Goal: Task Accomplishment & Management: Manage account settings

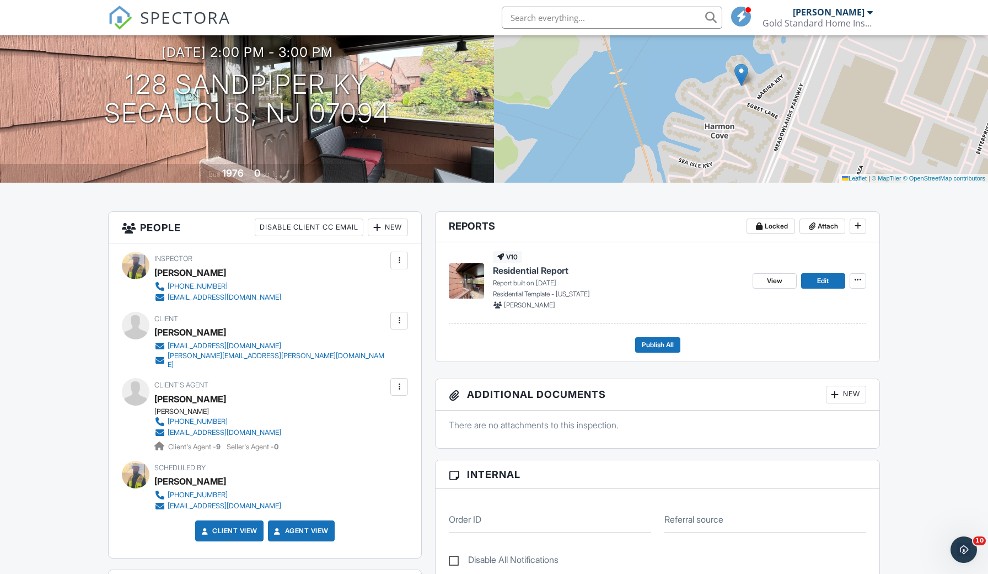
scroll to position [136, 0]
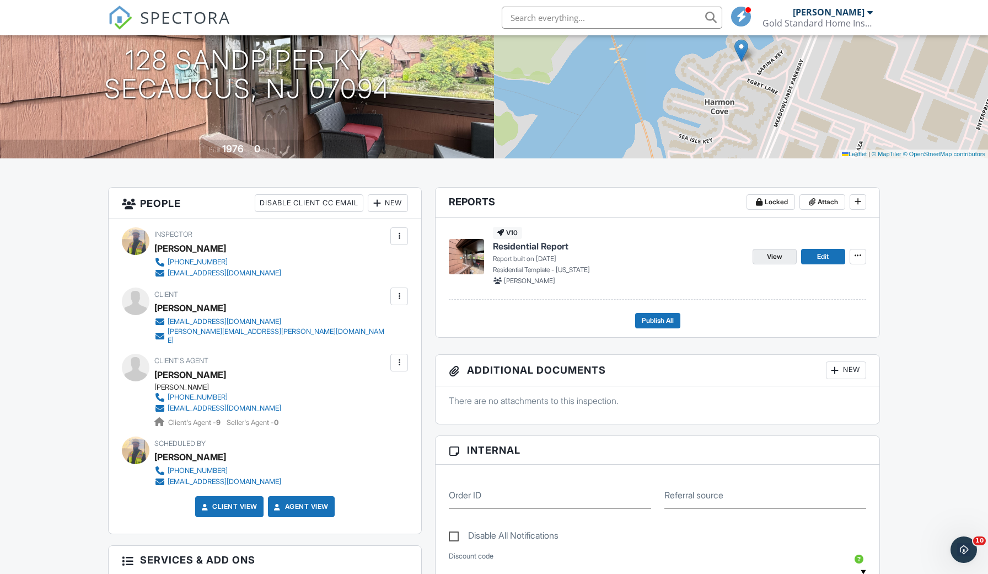
click at [768, 259] on span "View" at bounding box center [774, 256] width 15 height 11
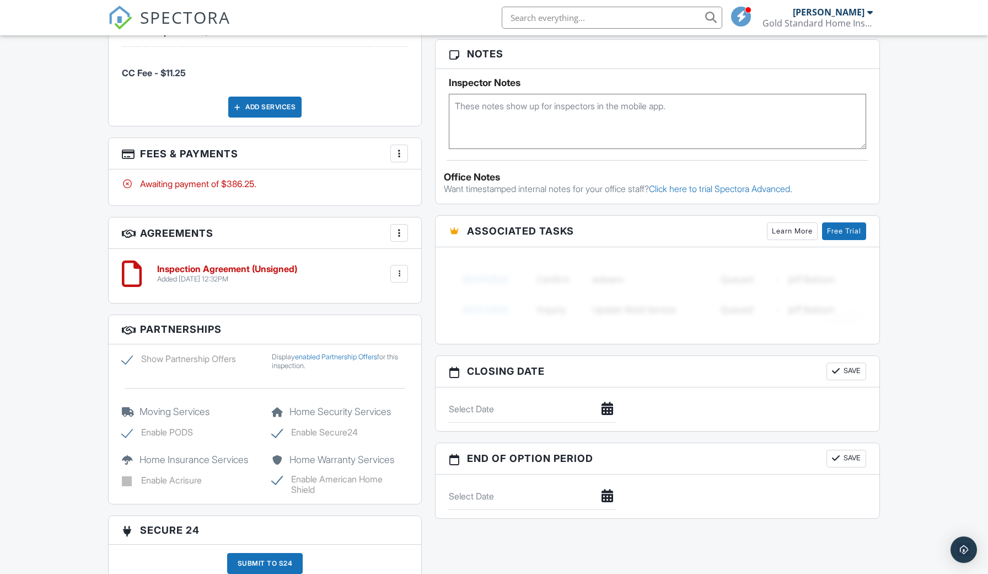
scroll to position [714, 0]
click at [404, 148] on div at bounding box center [399, 153] width 11 height 11
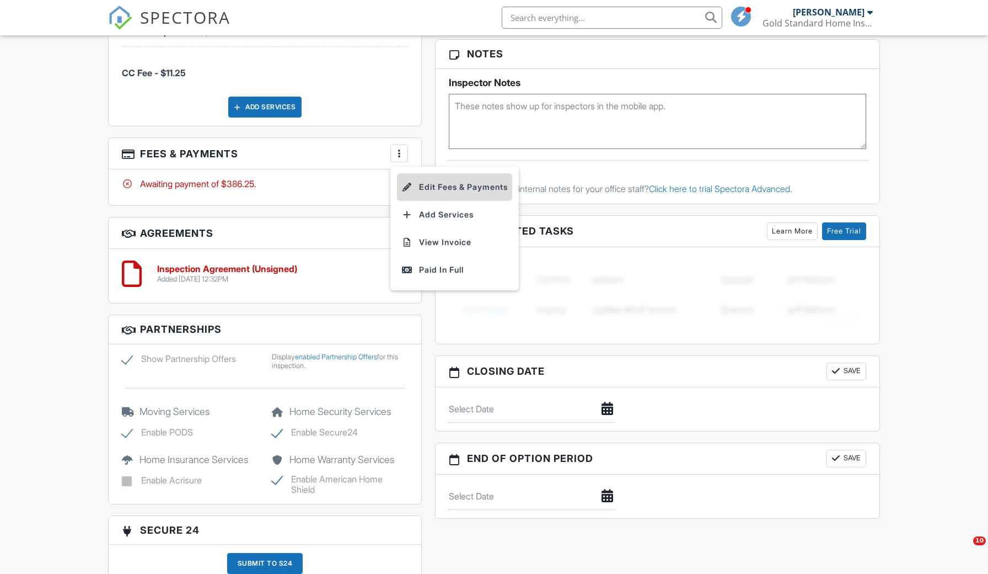
click at [431, 181] on li "Edit Fees & Payments" at bounding box center [454, 187] width 115 height 28
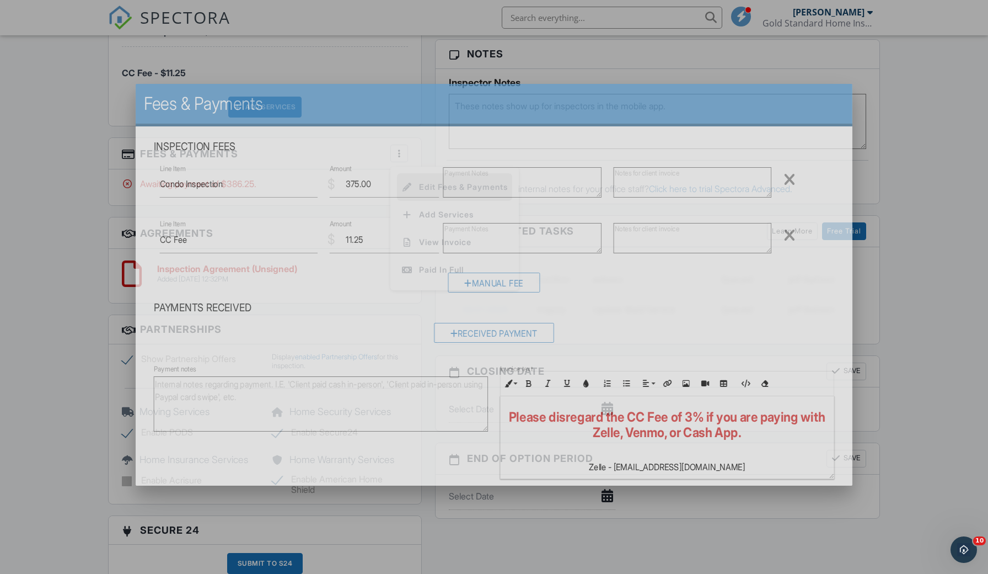
scroll to position [0, 0]
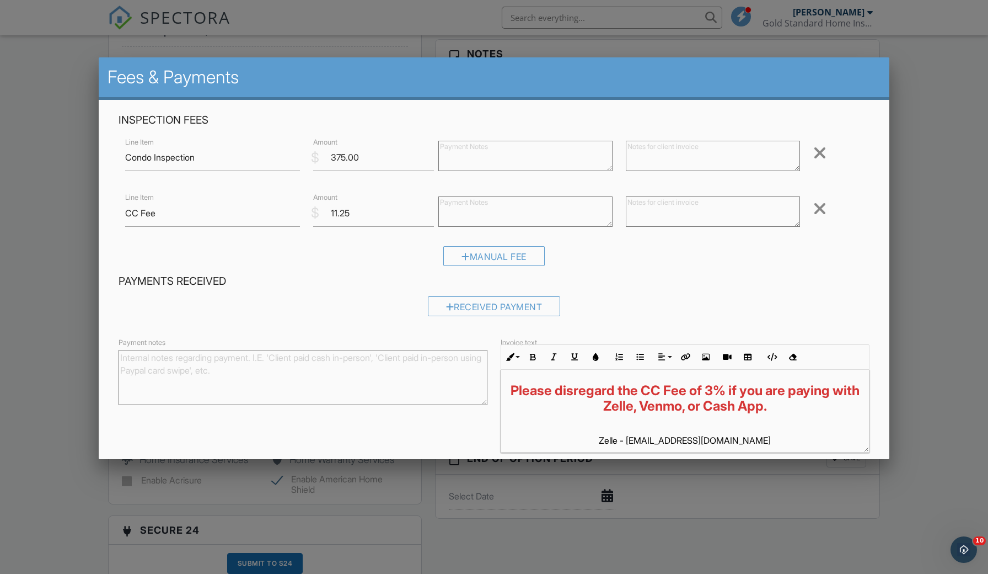
click at [824, 211] on div at bounding box center [819, 209] width 13 height 18
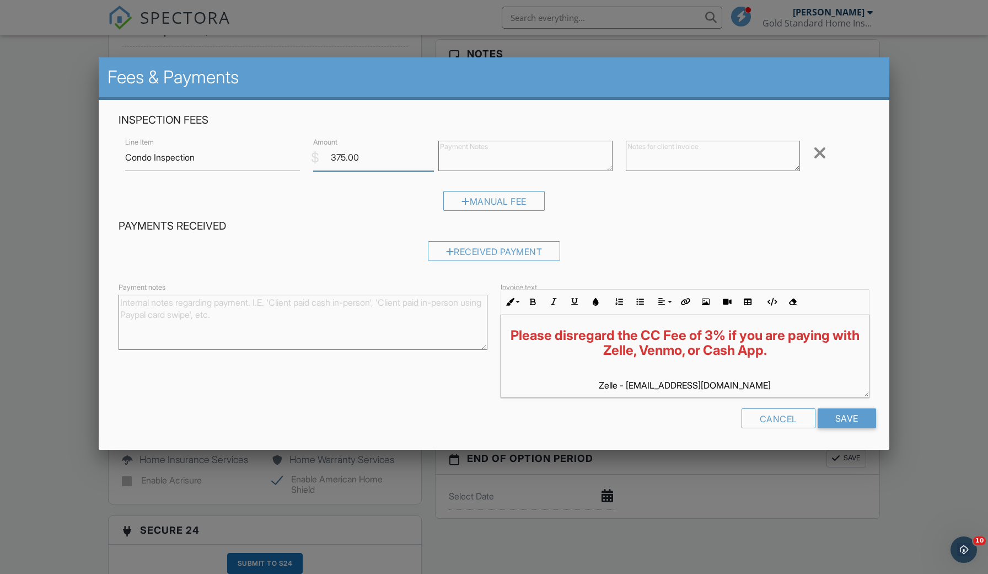
click at [340, 162] on input "375.00" at bounding box center [373, 157] width 121 height 27
type input "350.00"
click at [457, 254] on div "Received Payment" at bounding box center [494, 251] width 133 height 20
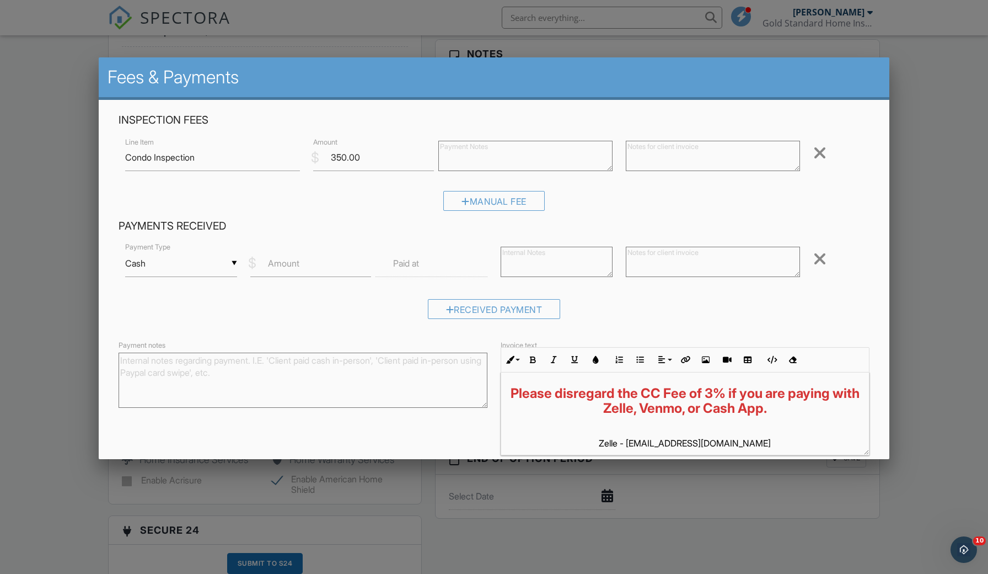
click at [199, 269] on div "▼ Cash Cash Check On-Site Card Other Cash Check On-Site Card Other" at bounding box center [181, 263] width 112 height 27
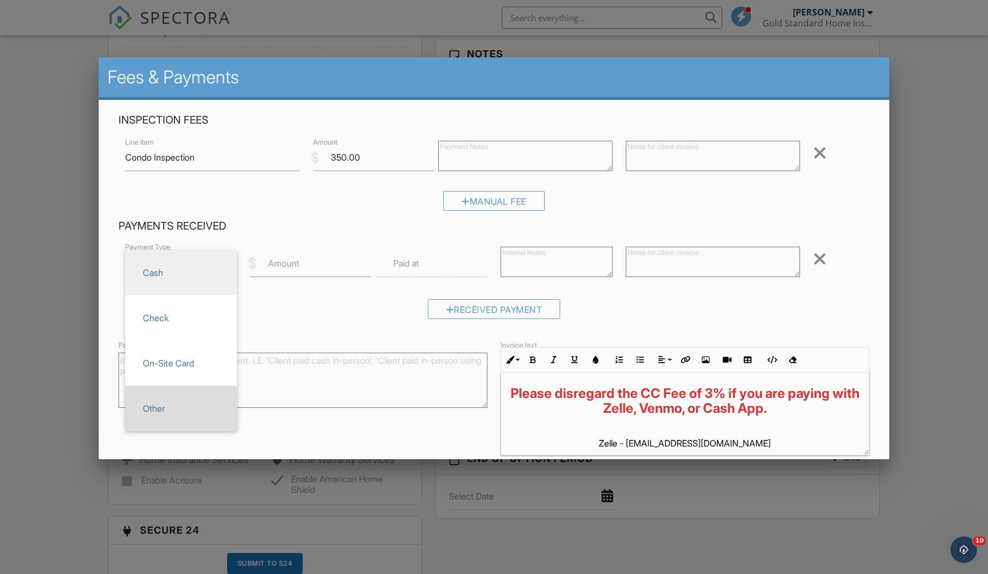
click at [184, 391] on li "Other" at bounding box center [181, 407] width 112 height 45
type input "Other"
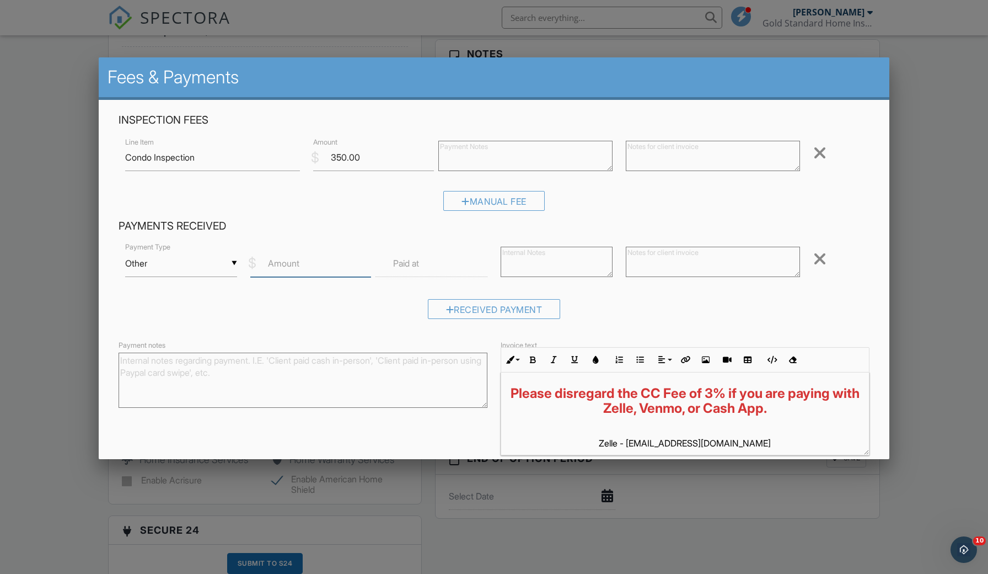
click at [312, 263] on input "Amount" at bounding box center [310, 263] width 121 height 27
type input "350"
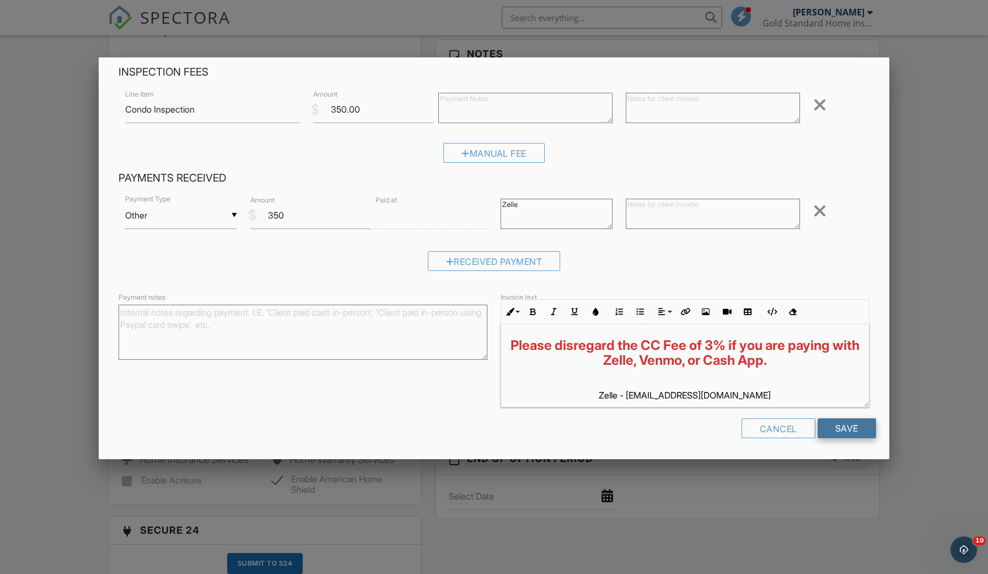
scroll to position [47, 0]
type textarea "Zelle"
click at [828, 419] on input "Save" at bounding box center [847, 429] width 58 height 20
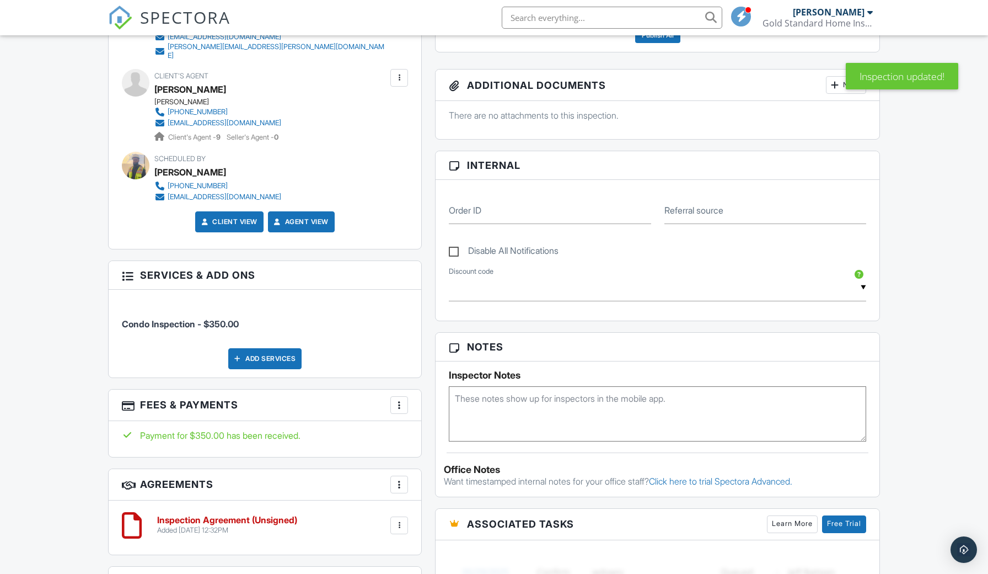
scroll to position [-1, 0]
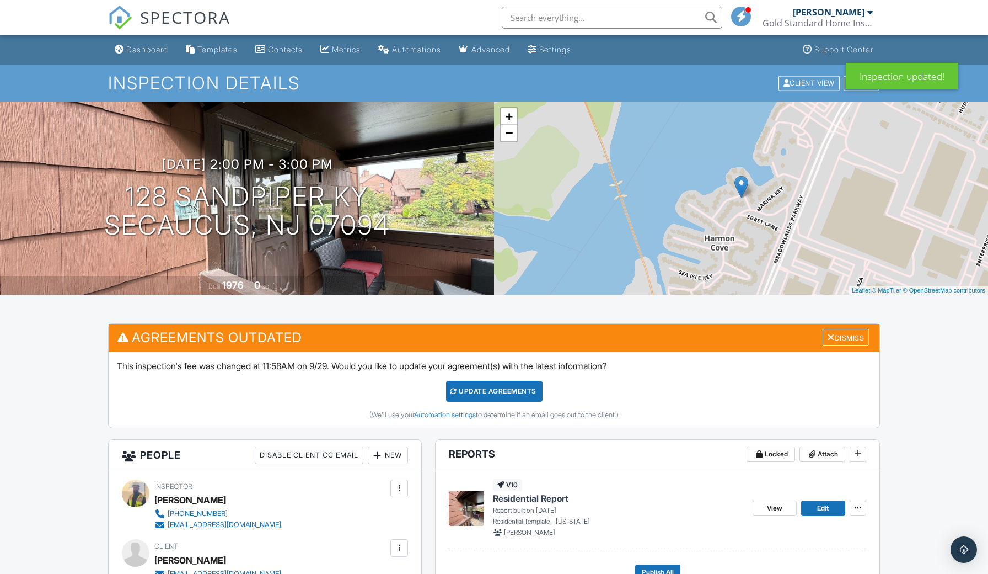
click at [503, 385] on div "Update Agreements" at bounding box center [494, 391] width 97 height 21
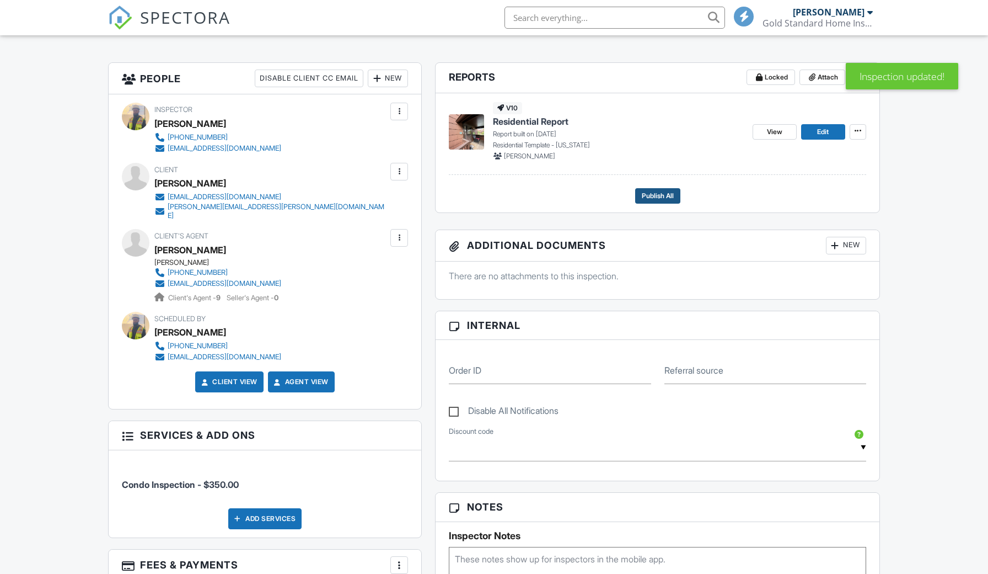
scroll to position [306, 0]
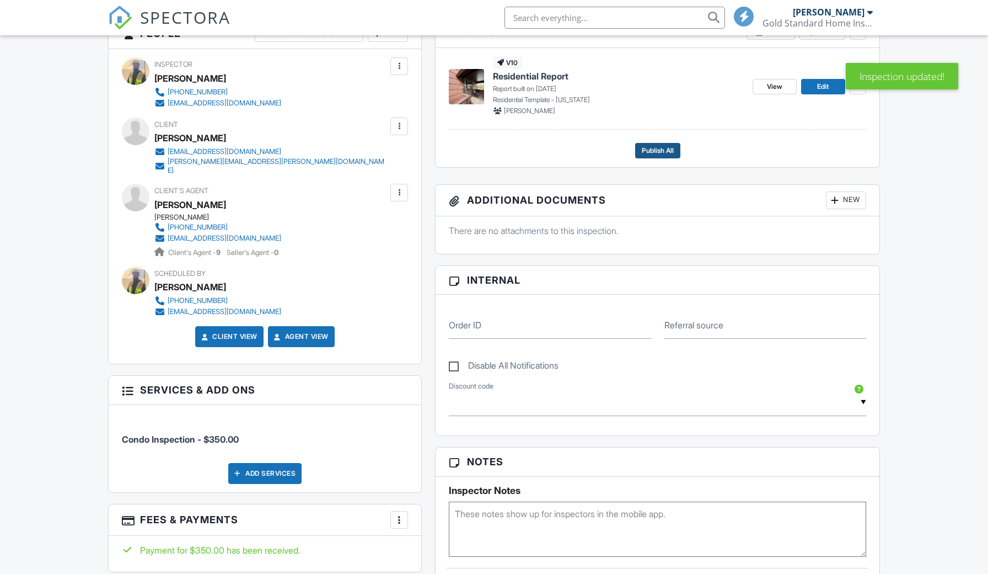
click at [668, 147] on span "Publish All" at bounding box center [658, 150] width 32 height 11
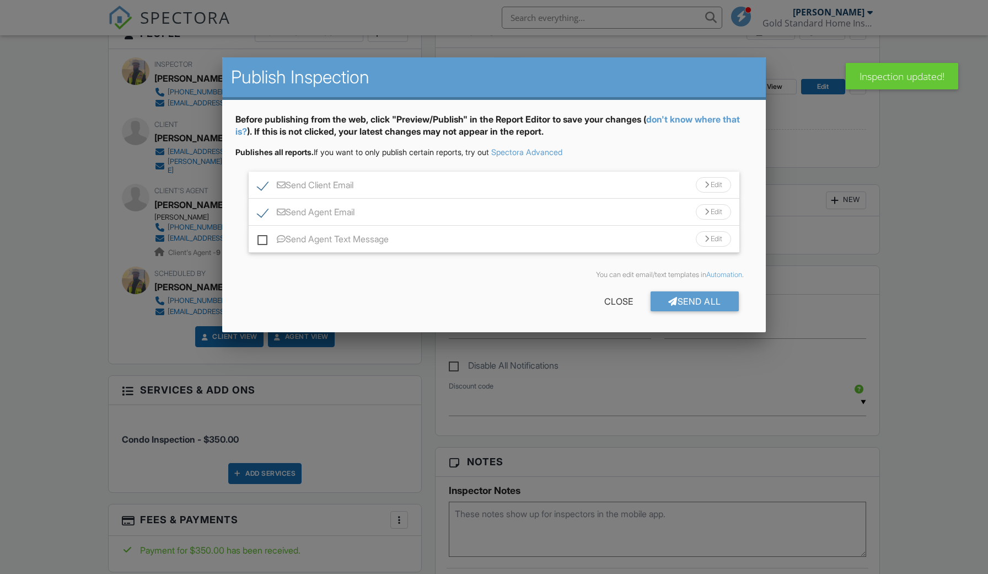
scroll to position [0, 0]
click at [633, 188] on div "Send Client Email Edit" at bounding box center [494, 185] width 491 height 27
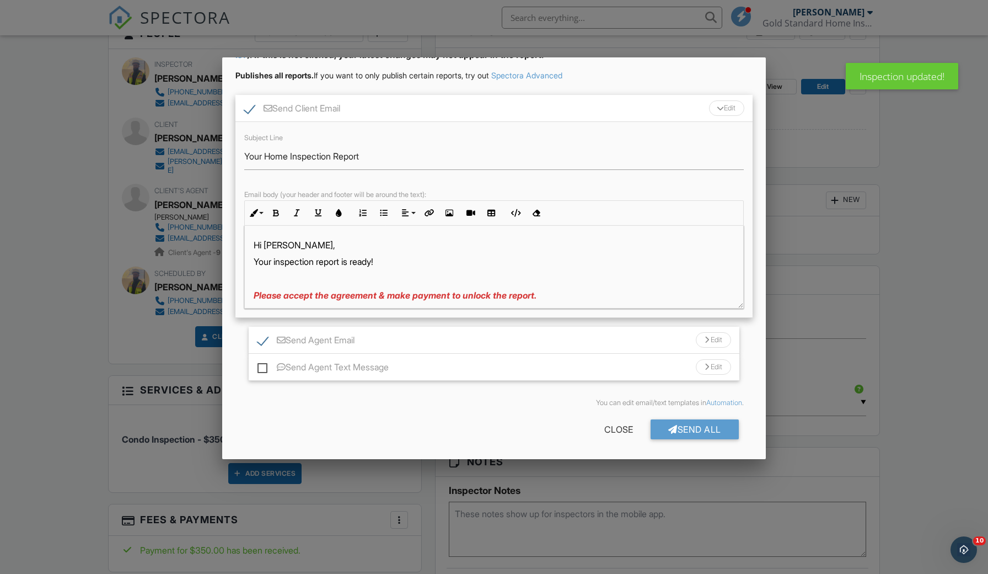
scroll to position [76, 0]
drag, startPoint x: 382, startPoint y: 294, endPoint x: 453, endPoint y: 297, distance: 71.7
click at [453, 297] on span "Please accept the agreement & make payment to unlock the report." at bounding box center [395, 295] width 283 height 11
click at [662, 114] on div "Send Client Email Edit" at bounding box center [493, 108] width 517 height 27
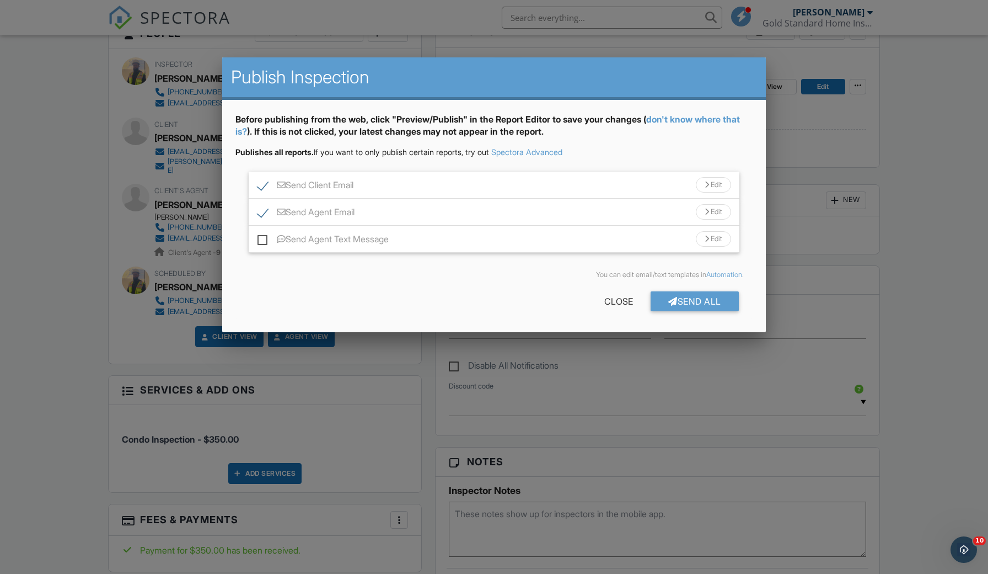
click at [628, 220] on div "Send Agent Email Edit" at bounding box center [494, 212] width 491 height 27
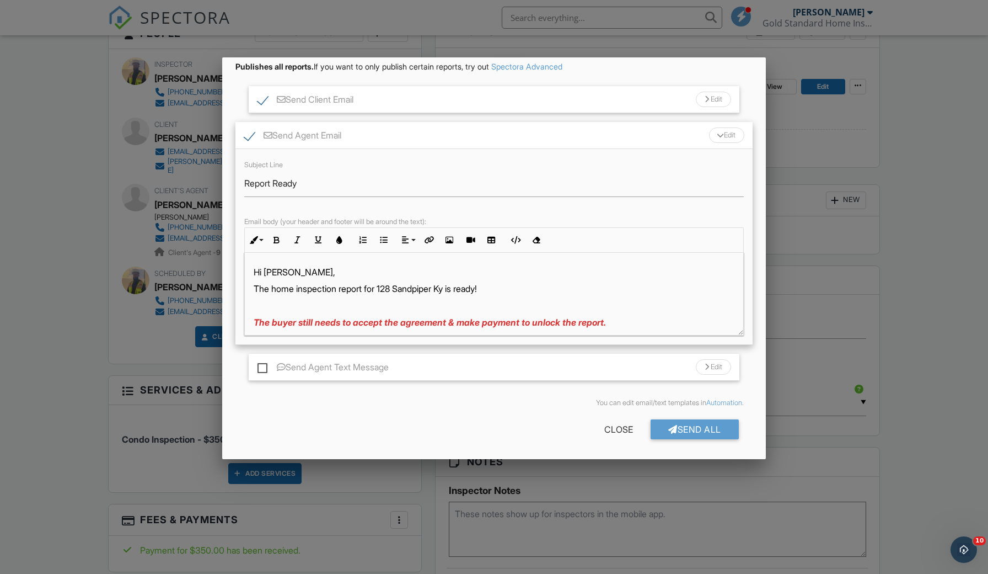
scroll to position [85, 0]
drag, startPoint x: 454, startPoint y: 319, endPoint x: 523, endPoint y: 320, distance: 68.9
click at [523, 320] on span "The buyer still needs to accept the agreement & make payment to unlock the repo…" at bounding box center [430, 322] width 352 height 11
click at [682, 433] on div "Send All" at bounding box center [695, 430] width 88 height 20
